Goal: Find specific page/section: Find specific page/section

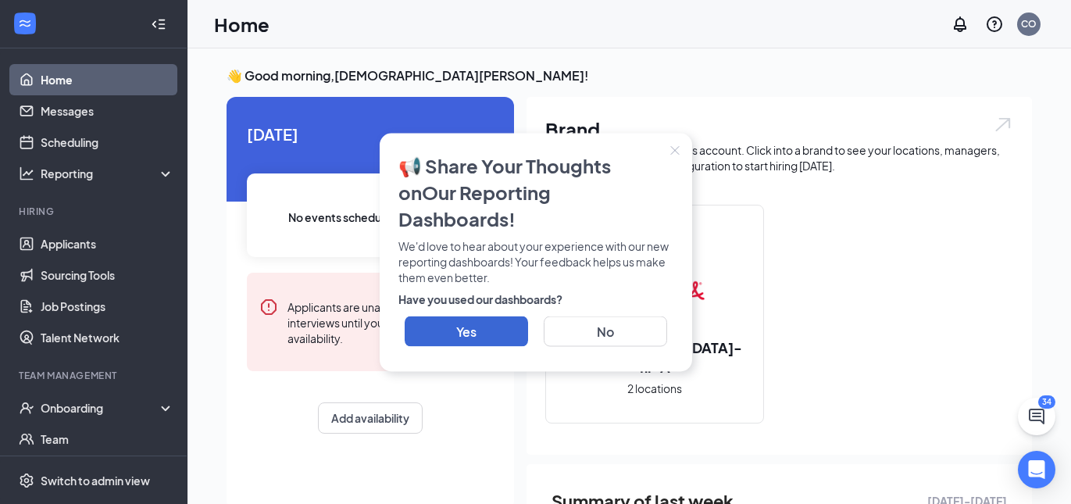
click at [668, 162] on button "Close" at bounding box center [675, 150] width 34 height 34
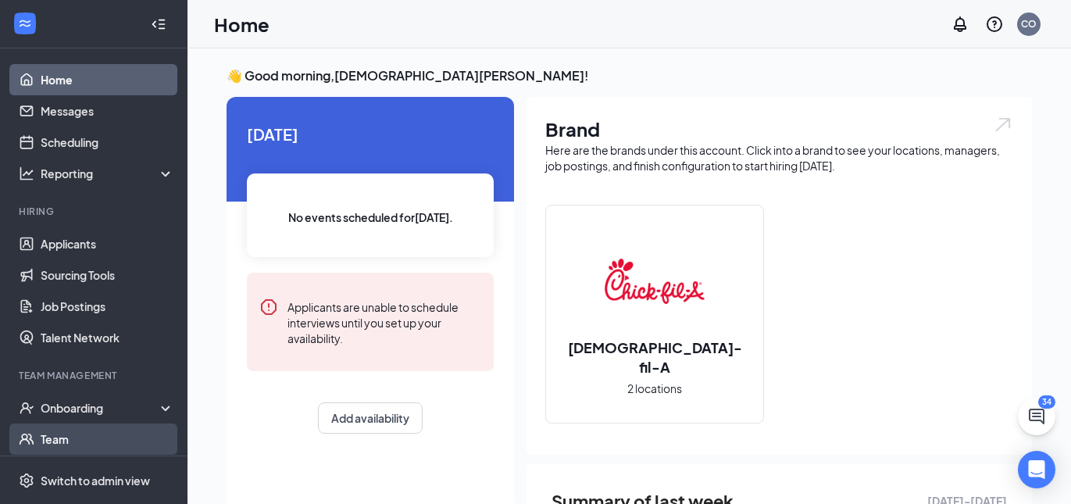
click at [80, 438] on link "Team" at bounding box center [108, 438] width 134 height 31
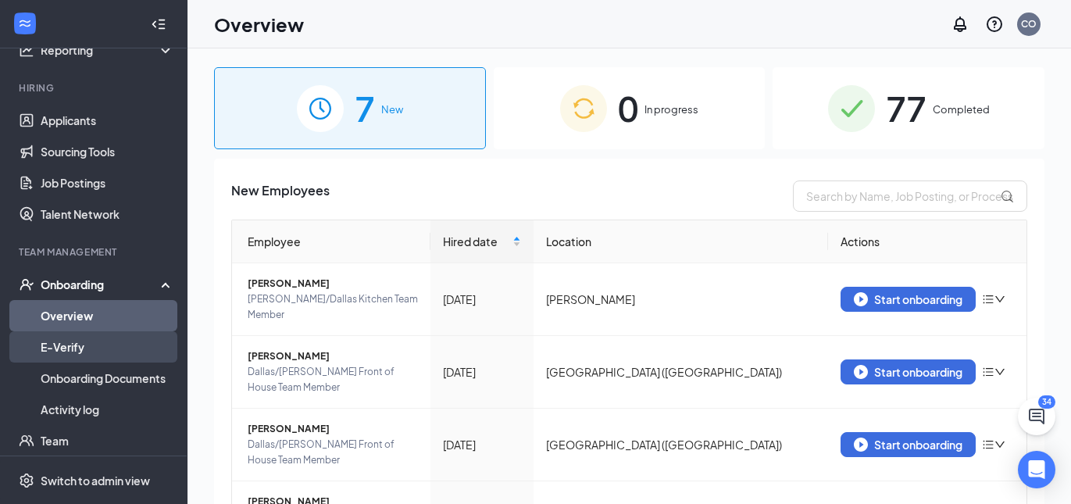
scroll to position [127, 0]
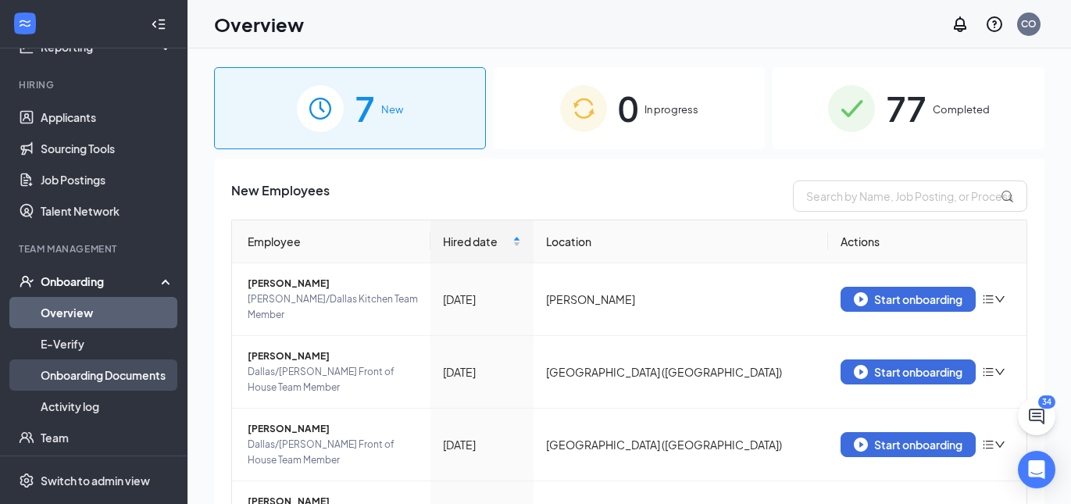
click at [70, 376] on link "Onboarding Documents" at bounding box center [108, 374] width 134 height 31
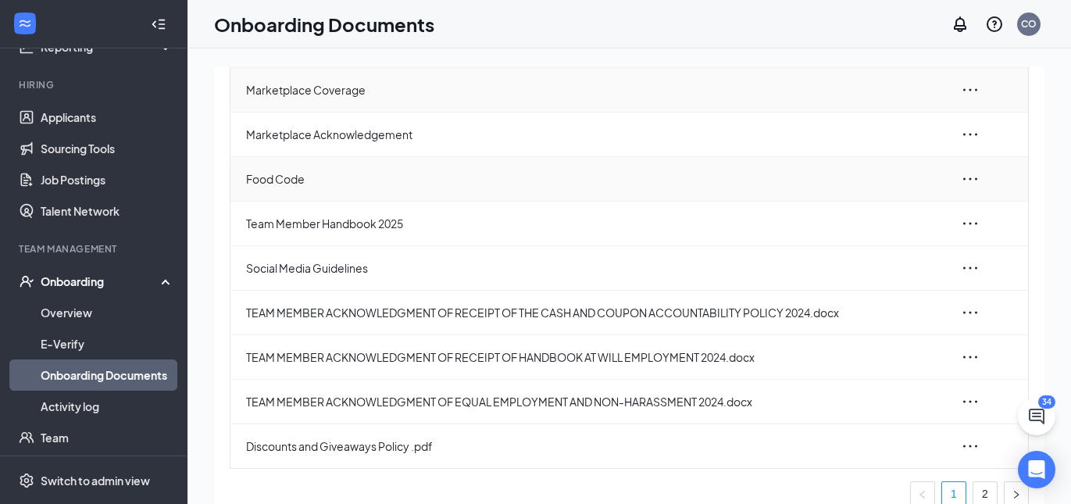
scroll to position [192, 0]
